Goal: Task Accomplishment & Management: Manage account settings

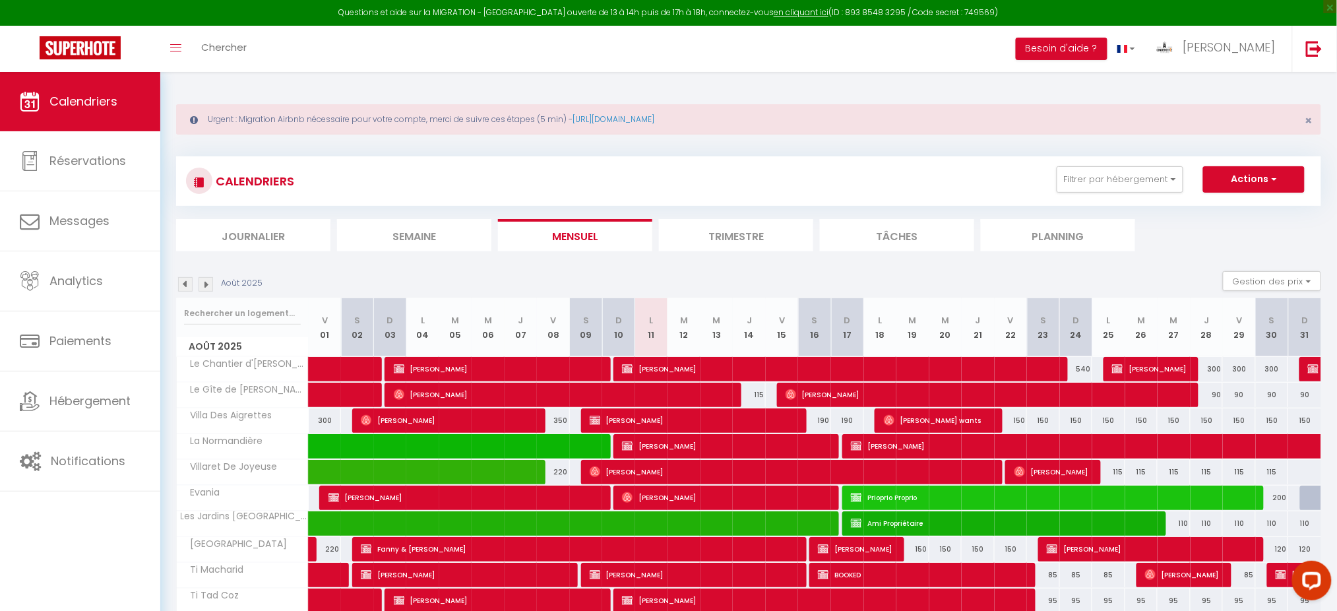
drag, startPoint x: 968, startPoint y: 81, endPoint x: 982, endPoint y: 60, distance: 25.2
click at [982, 60] on div "Toggle menubar Chercher BUTTON Besoin d'aide ? [PERSON_NAME] Paramètres Équipe" at bounding box center [711, 49] width 1231 height 46
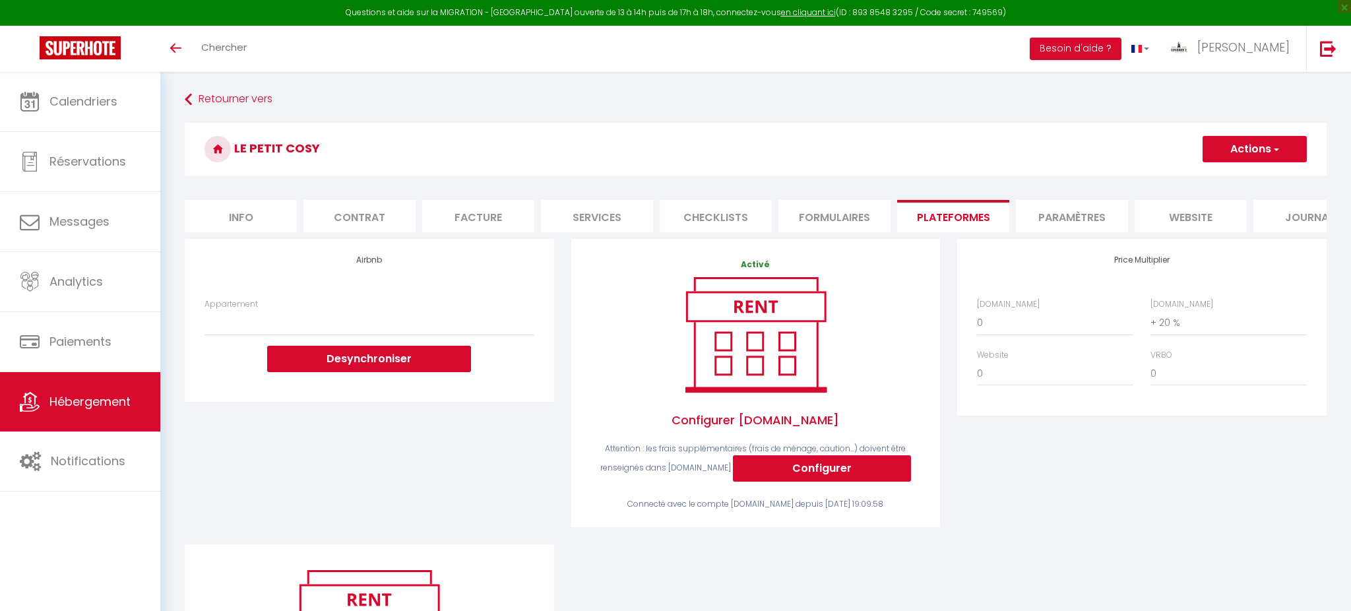
select select "+ 20 %"
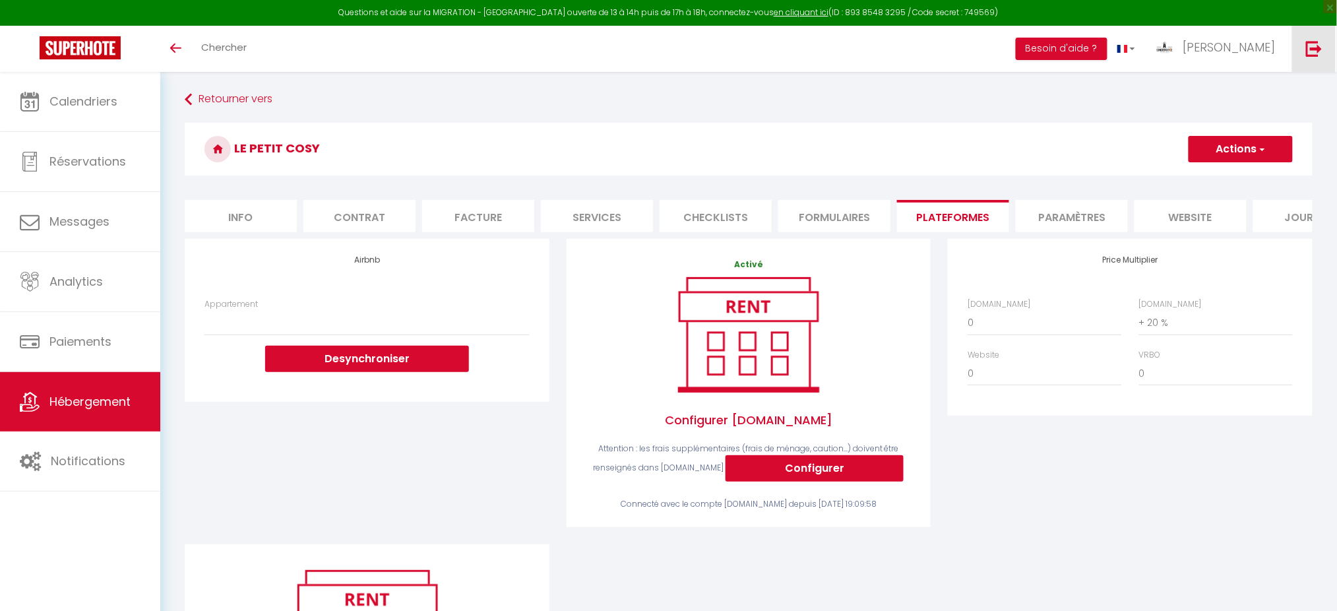
click at [1322, 47] on img at bounding box center [1314, 48] width 16 height 16
click at [1303, 57] on link at bounding box center [1314, 49] width 44 height 46
click at [1305, 53] on link at bounding box center [1314, 49] width 44 height 46
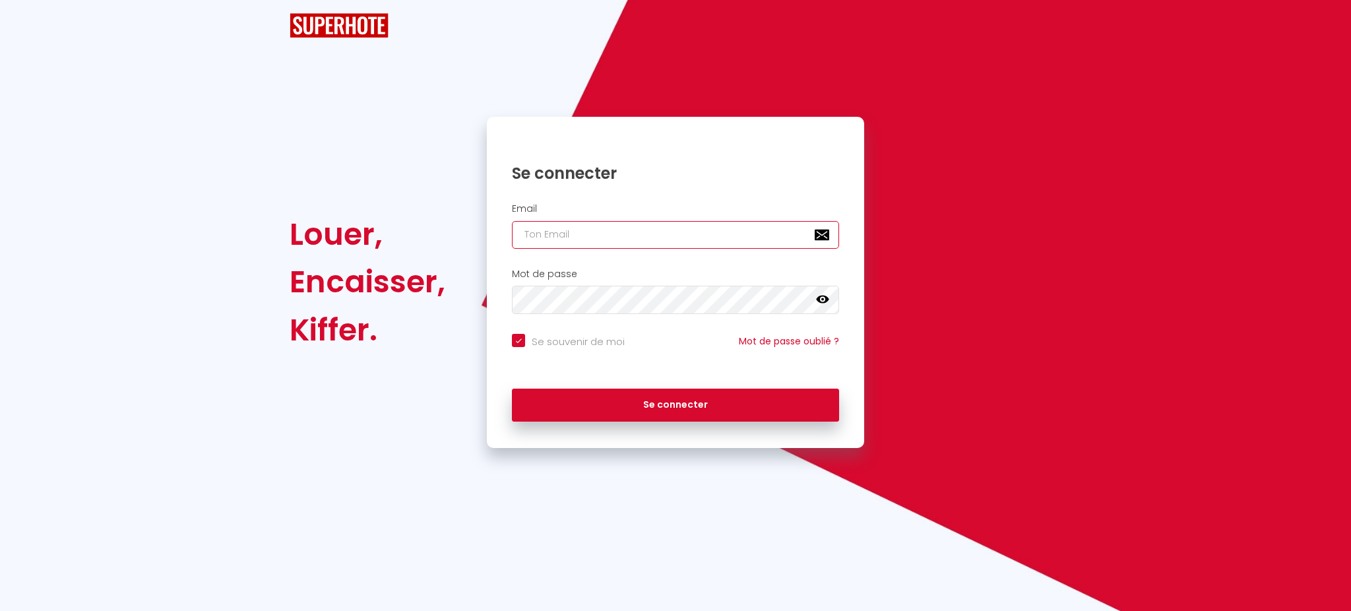
type input "[PERSON_NAME][EMAIL_ADDRESS][DOMAIN_NAME]"
checkbox input "true"
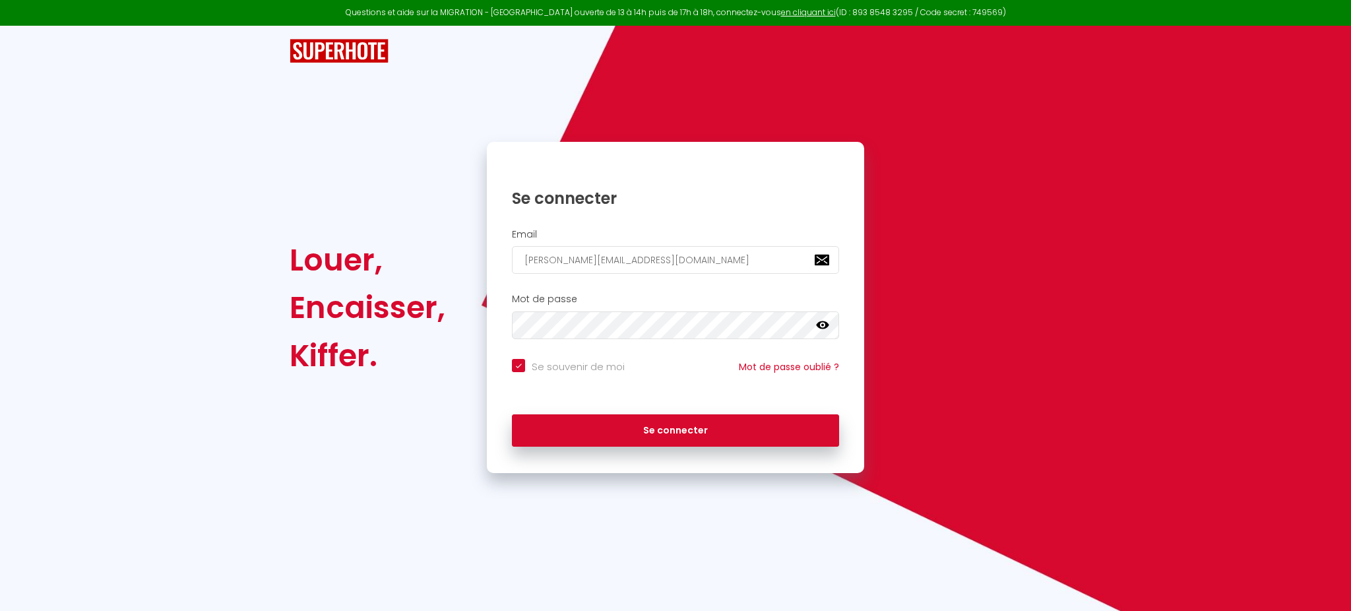
click at [710, 226] on div "Email patrice.guien@hop-lcd.com" at bounding box center [675, 254] width 377 height 65
click at [631, 251] on input "patrice.guien@hop-lcd.com" at bounding box center [675, 260] width 327 height 28
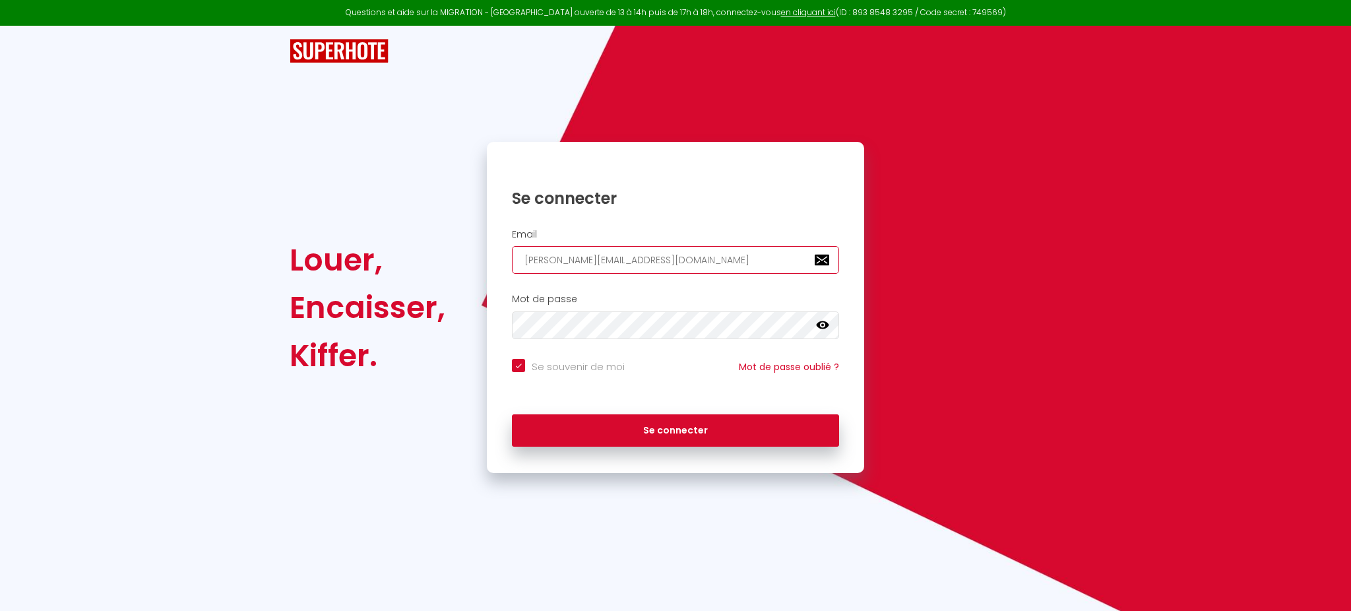
paste input "virginie@superhote"
type input "virginie@superhote.com"
checkbox input "true"
click at [631, 251] on input "virginie@superhote.com" at bounding box center [675, 260] width 327 height 28
type input "virginie@superhote.com"
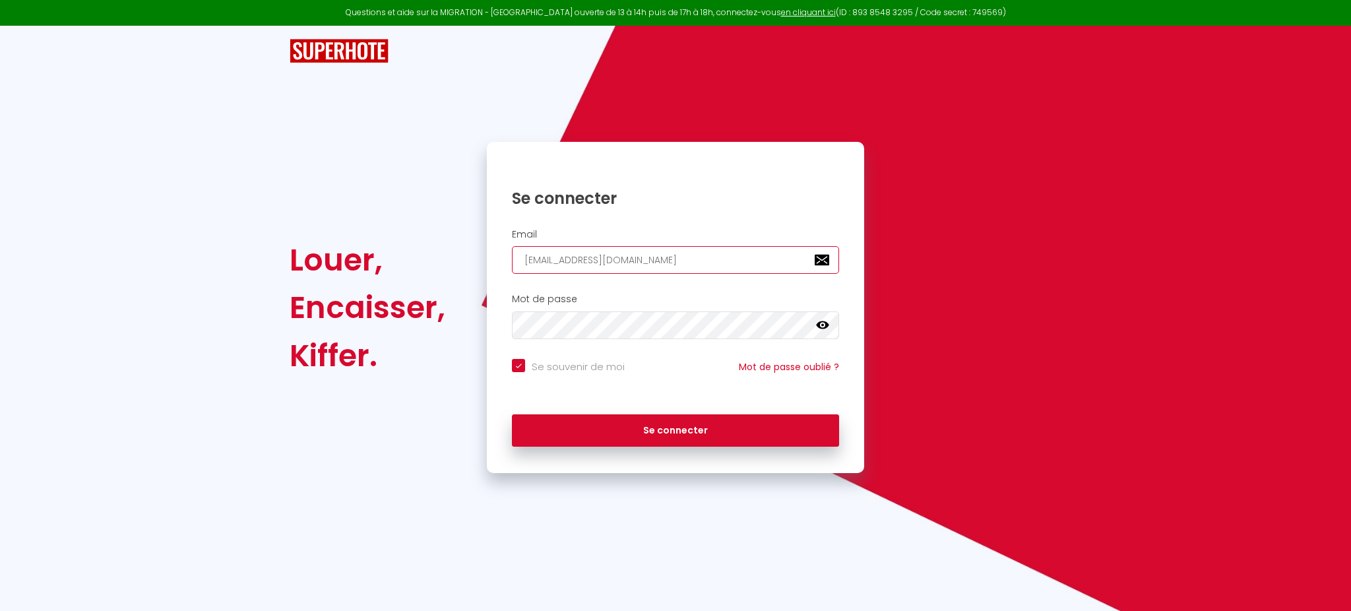
click at [512, 414] on button "Se connecter" at bounding box center [675, 430] width 327 height 33
checkbox input "true"
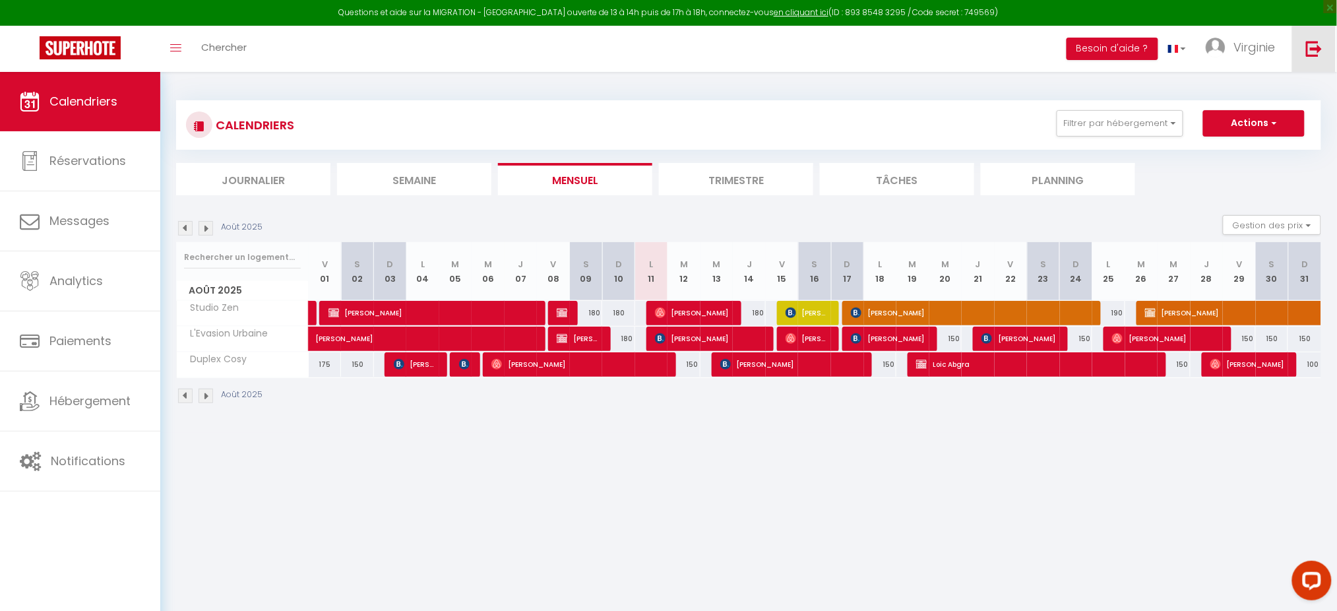
click at [1328, 45] on link at bounding box center [1314, 49] width 44 height 46
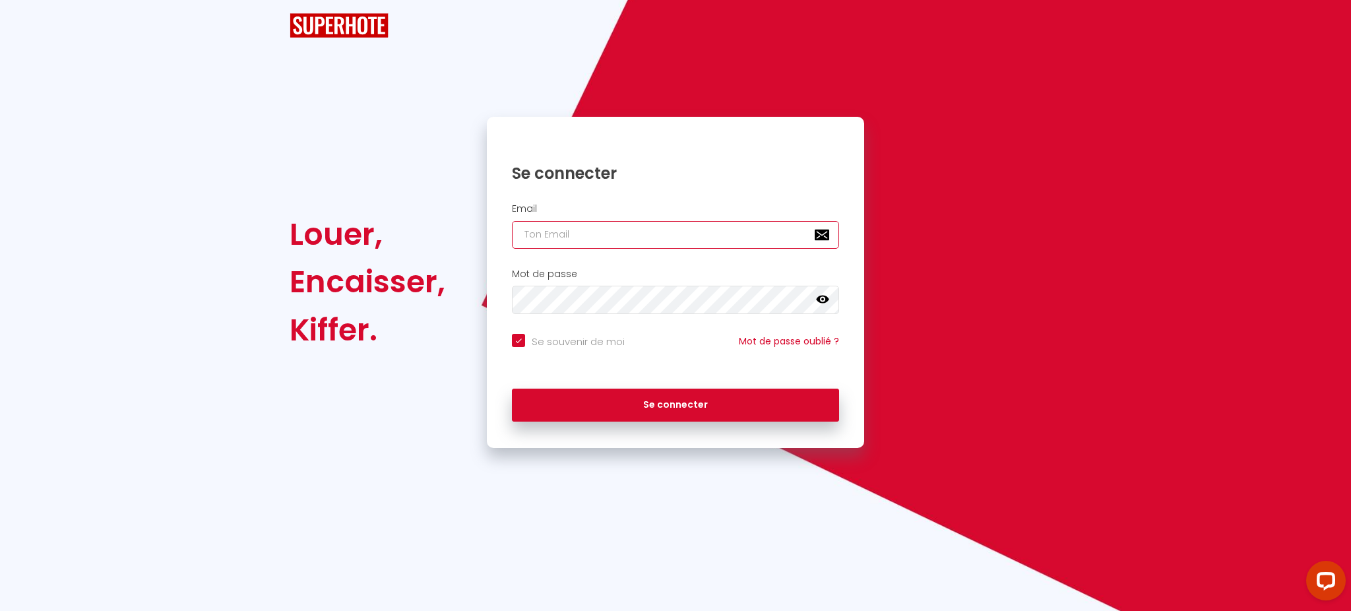
type input "patrice.guien@hop-lcd.com"
checkbox input "true"
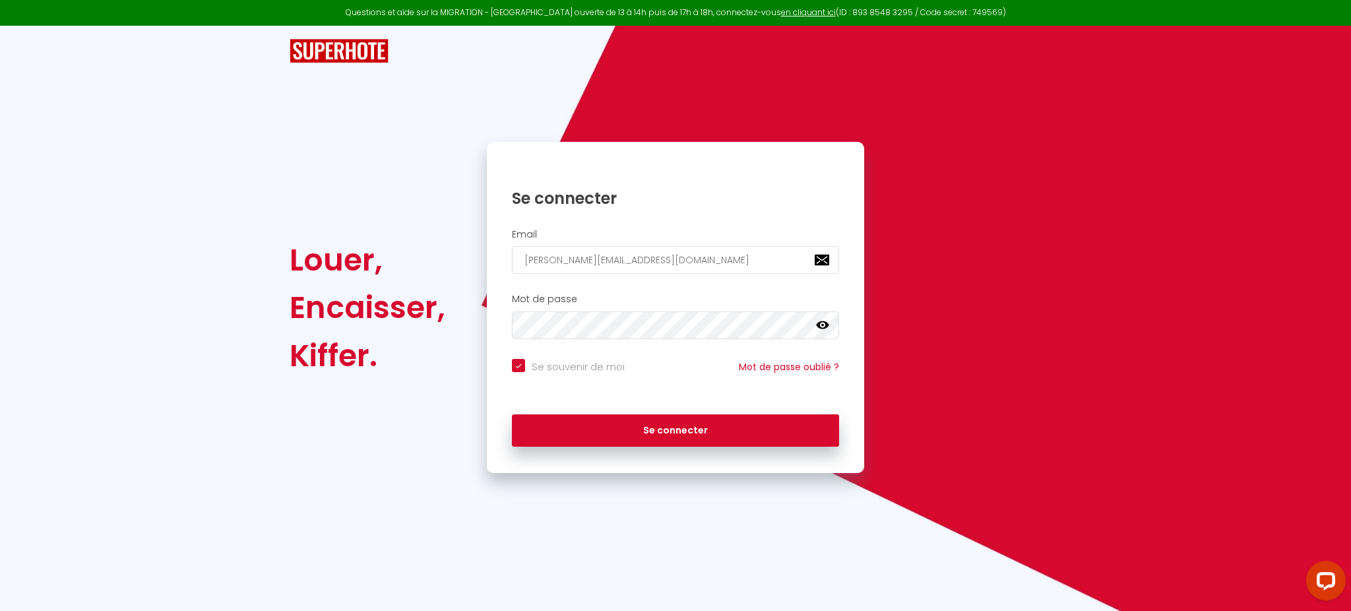
click at [667, 239] on h2 "Email" at bounding box center [675, 234] width 327 height 11
click at [634, 270] on input "patrice.guien@hop-lcd.com" at bounding box center [675, 260] width 327 height 28
paste input "jema.conciergerie@gmail.com,"
type input "jema.conciergerie@gmail.com,"
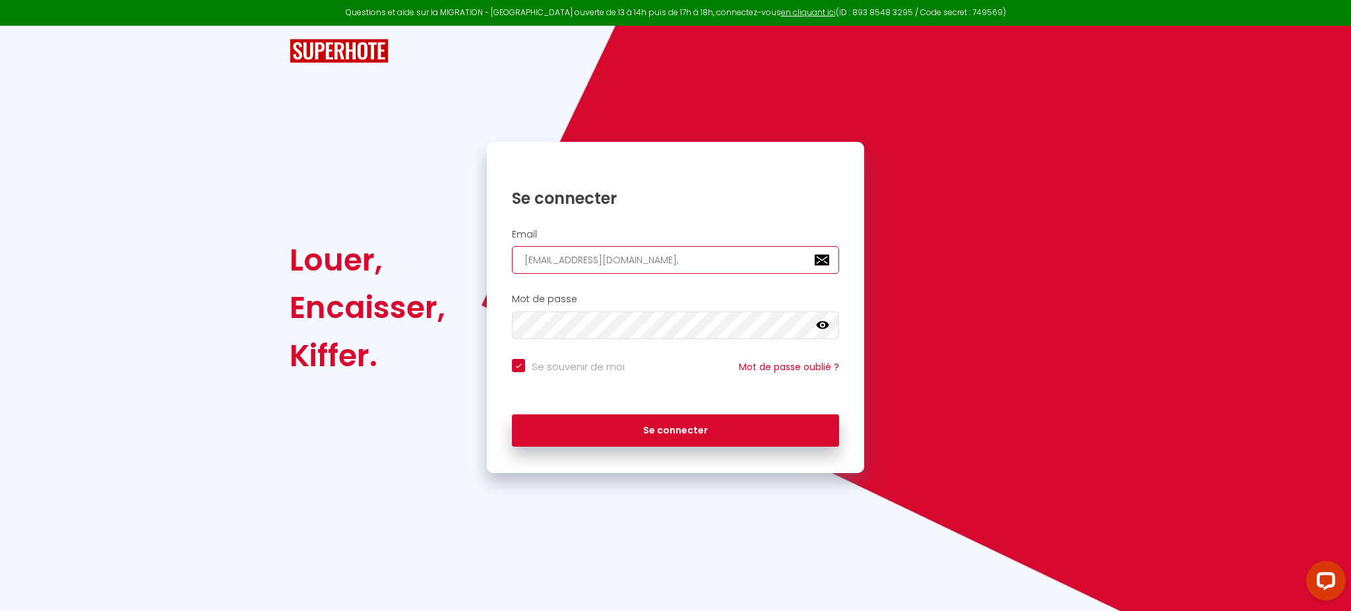
checkbox input "true"
click at [634, 270] on input "jema.conciergerie@gmail.com," at bounding box center [675, 260] width 327 height 28
click at [512, 414] on button "Se connecter" at bounding box center [675, 430] width 327 height 33
type input "jema.conciergerie@gmail.com"
checkbox input "true"
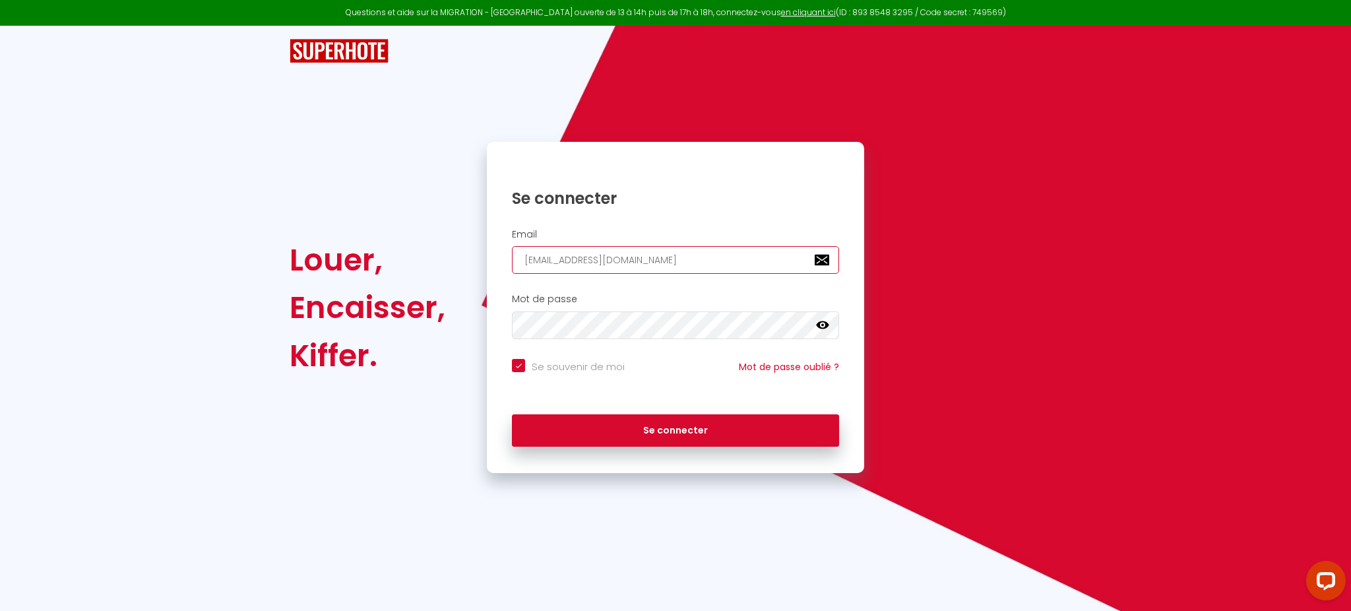
type input "jema.conciergerie@gmail.com"
click at [512, 414] on button "Se connecter" at bounding box center [675, 430] width 327 height 33
checkbox input "true"
